Goal: Check status

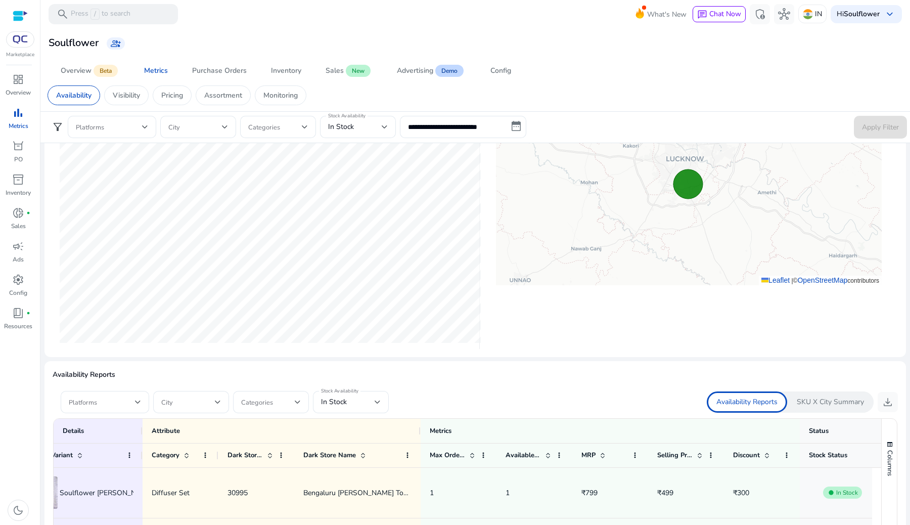
scroll to position [371, 0]
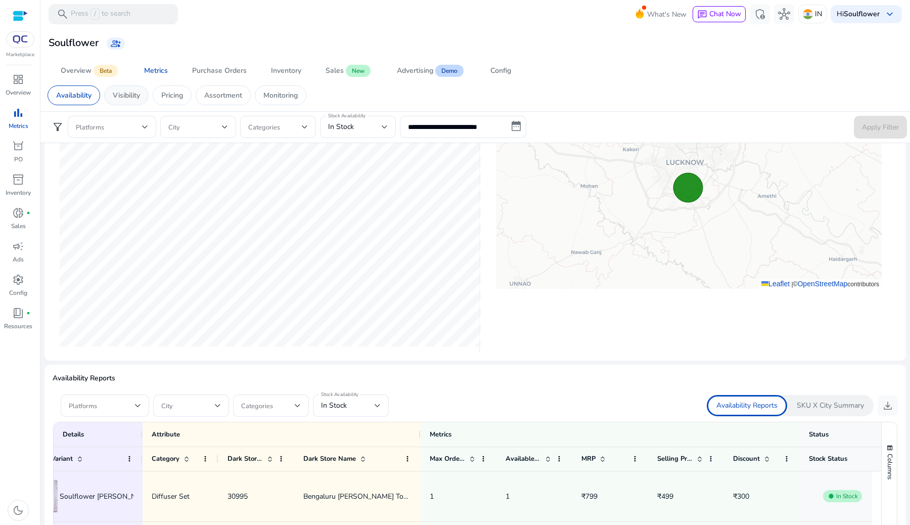
click at [117, 93] on p "Visibility" at bounding box center [126, 95] width 27 height 11
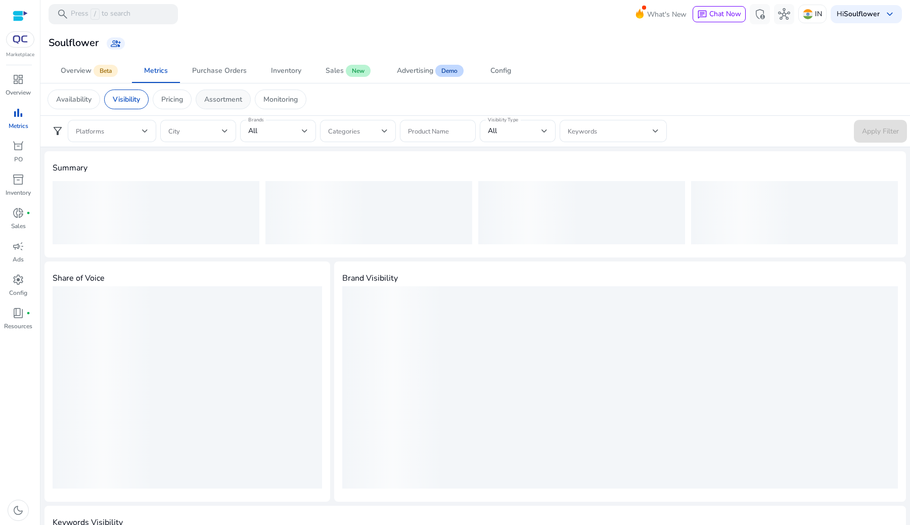
click at [234, 107] on div "Assortment" at bounding box center [223, 99] width 55 height 20
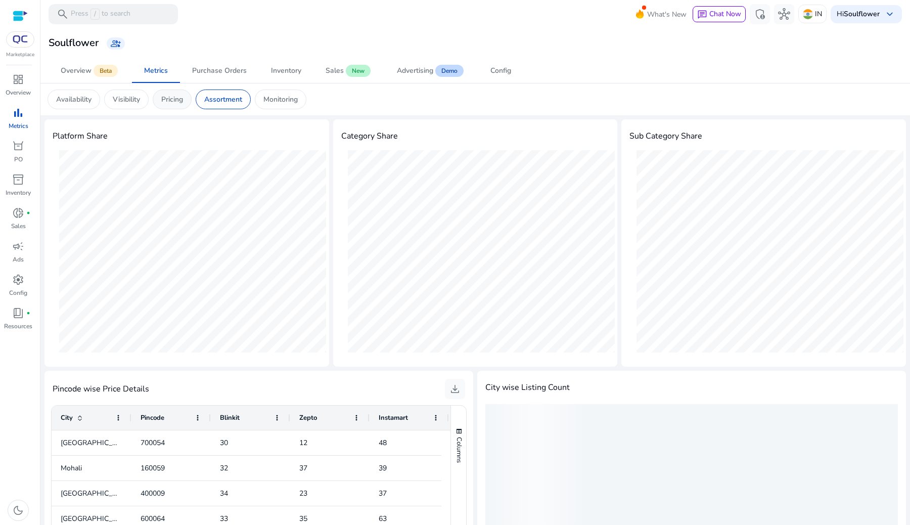
click at [177, 96] on p "Pricing" at bounding box center [172, 99] width 22 height 11
